Goal: Task Accomplishment & Management: Manage account settings

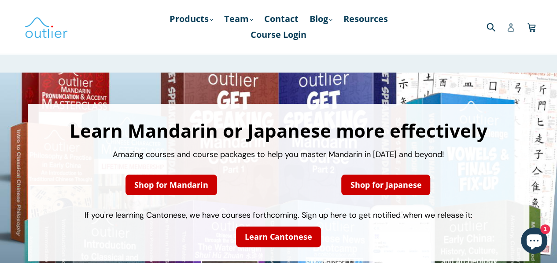
click at [513, 29] on icon at bounding box center [510, 27] width 7 height 9
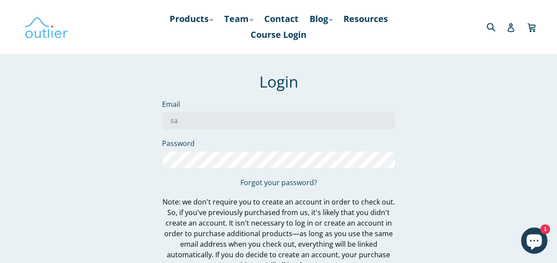
type input "[PERSON_NAME][EMAIL_ADDRESS][PERSON_NAME][DOMAIN_NAME]"
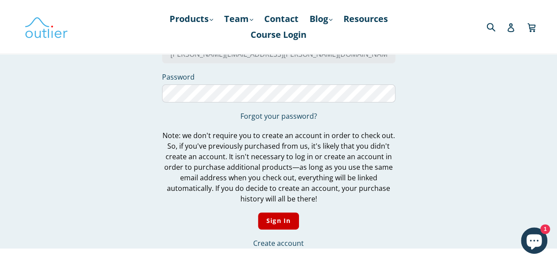
scroll to position [117, 0]
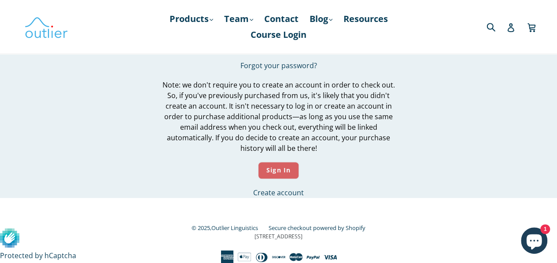
click at [289, 172] on input "Sign In" at bounding box center [278, 170] width 41 height 17
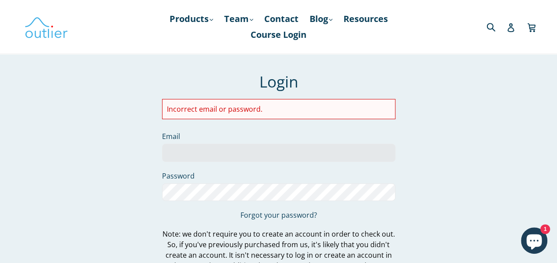
click at [248, 110] on li "Incorrect email or password." at bounding box center [279, 109] width 224 height 11
click at [170, 156] on input "Email" at bounding box center [278, 153] width 233 height 18
type input "[PERSON_NAME][EMAIL_ADDRESS][PERSON_NAME][DOMAIN_NAME]"
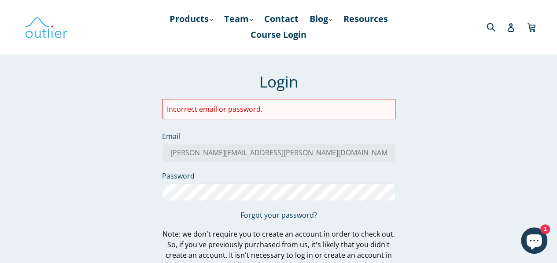
click at [464, 190] on div "We've sent you an email with a link to update your password. Login Incorrect em…" at bounding box center [272, 210] width 493 height 275
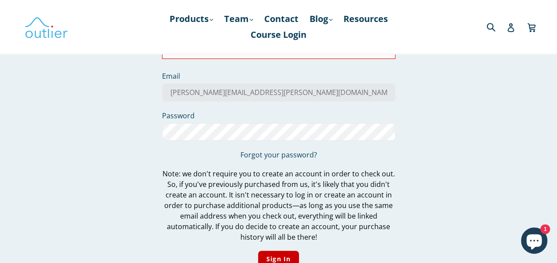
scroll to position [149, 0]
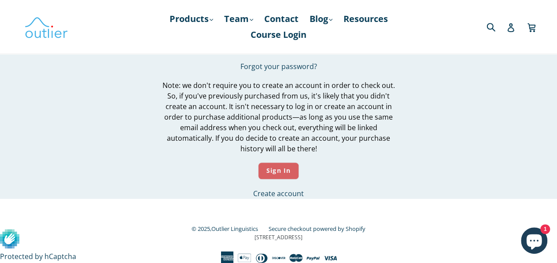
click at [286, 174] on input "Sign In" at bounding box center [278, 171] width 41 height 17
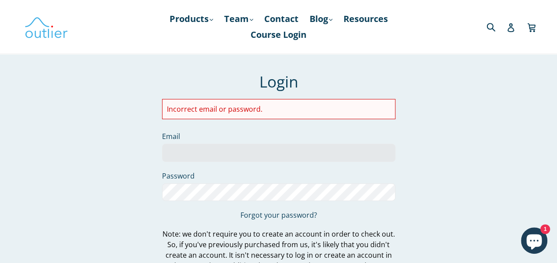
click at [249, 106] on li "Incorrect email or password." at bounding box center [279, 109] width 224 height 11
click at [189, 152] on input "Email" at bounding box center [278, 153] width 233 height 18
type input "[PERSON_NAME][EMAIL_ADDRESS][PERSON_NAME][DOMAIN_NAME]"
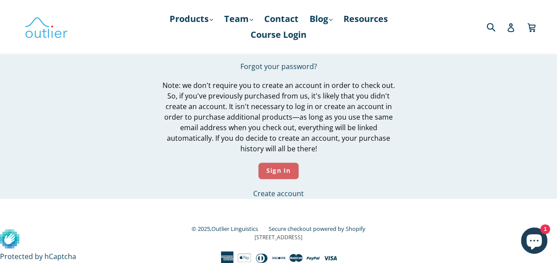
click at [273, 168] on input "Sign In" at bounding box center [278, 171] width 41 height 17
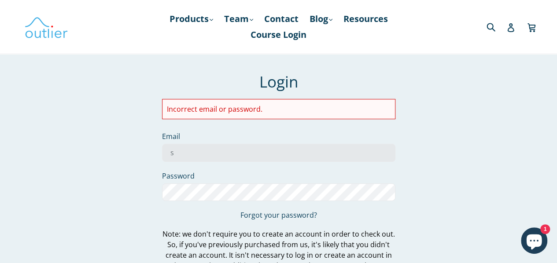
type input "[PERSON_NAME][EMAIL_ADDRESS][PERSON_NAME][DOMAIN_NAME]"
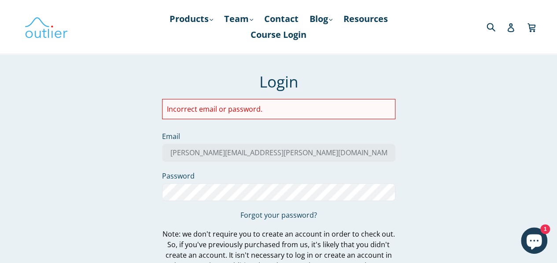
drag, startPoint x: 266, startPoint y: 151, endPoint x: 106, endPoint y: 144, distance: 160.5
click at [106, 144] on div "We've sent you an email with a link to update your password. Login Incorrect em…" at bounding box center [272, 210] width 493 height 275
click at [96, 167] on div "We've sent you an email with a link to update your password. Login Incorrect em…" at bounding box center [272, 210] width 493 height 275
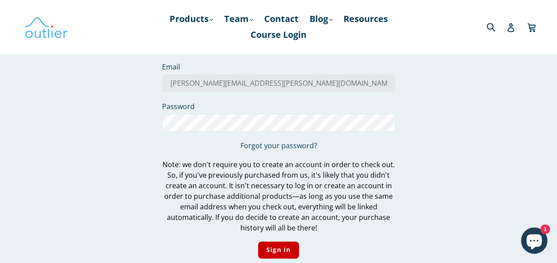
scroll to position [149, 0]
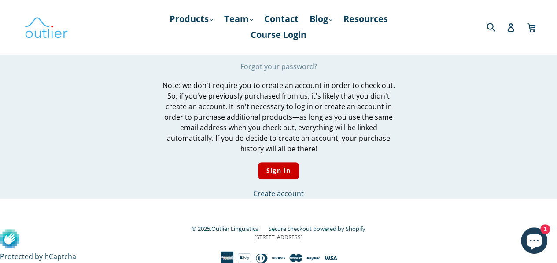
click at [286, 64] on link "Forgot your password?" at bounding box center [279, 67] width 77 height 10
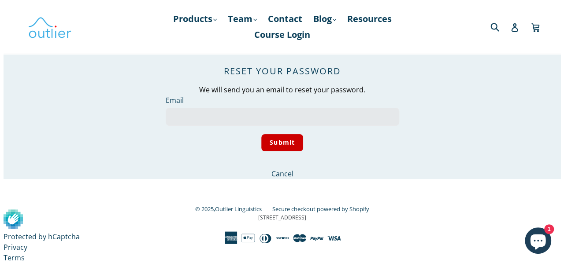
scroll to position [0, 0]
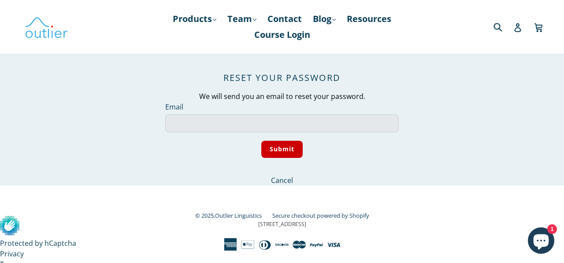
click at [190, 127] on input "Email" at bounding box center [281, 124] width 233 height 18
type input "[PERSON_NAME][EMAIL_ADDRESS][PERSON_NAME][DOMAIN_NAME]"
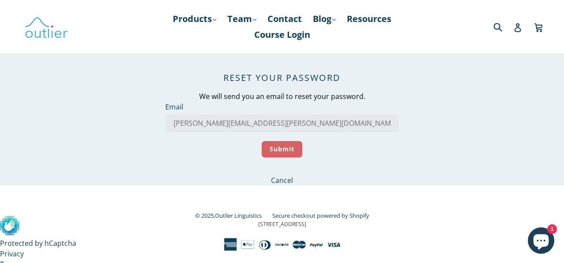
click at [283, 150] on input "Submit" at bounding box center [282, 149] width 42 height 17
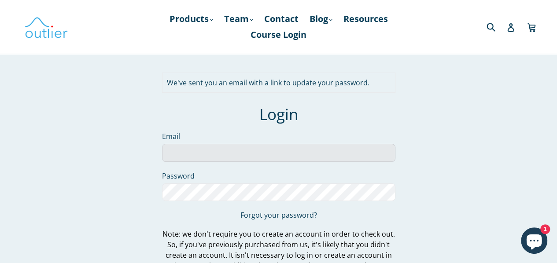
click at [194, 151] on input "Email" at bounding box center [278, 153] width 233 height 18
type input "sarraf.maryam@gmail.com"
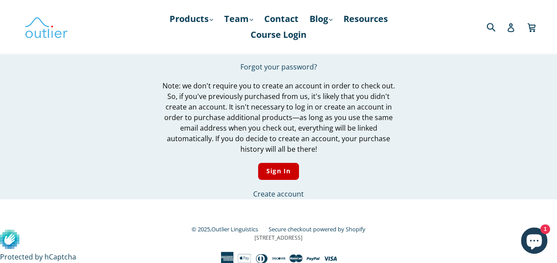
scroll to position [149, 0]
click at [272, 66] on link "Forgot your password?" at bounding box center [279, 67] width 77 height 10
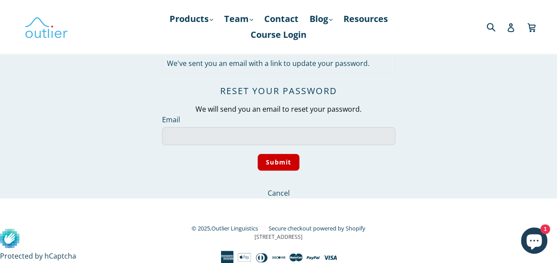
click at [235, 132] on input "Email" at bounding box center [278, 136] width 233 height 18
type input "sarraf.maryam@gmail.com"
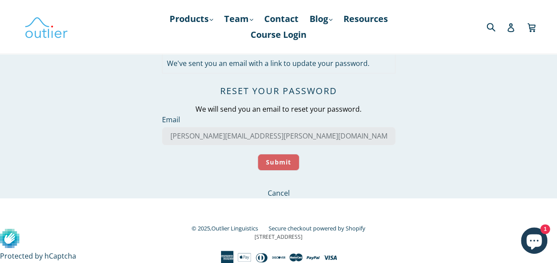
click at [283, 162] on input "Submit" at bounding box center [279, 162] width 42 height 17
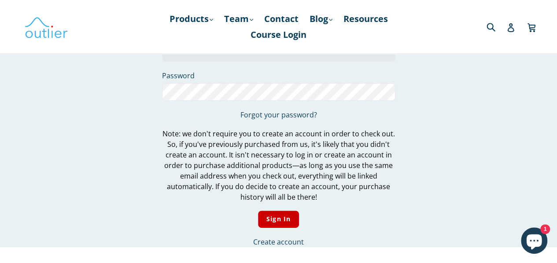
scroll to position [132, 0]
